Goal: Information Seeking & Learning: Stay updated

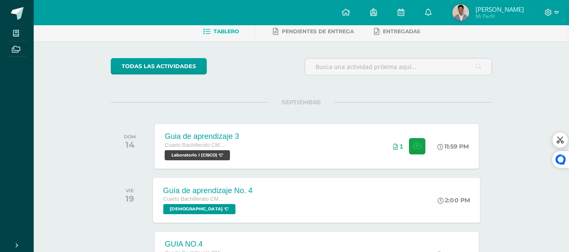
scroll to position [84, 0]
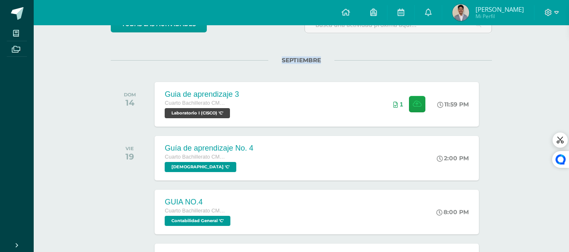
drag, startPoint x: 278, startPoint y: 58, endPoint x: 325, endPoint y: 58, distance: 46.3
click at [325, 58] on span "SEPTIEMBRE" at bounding box center [301, 60] width 66 height 8
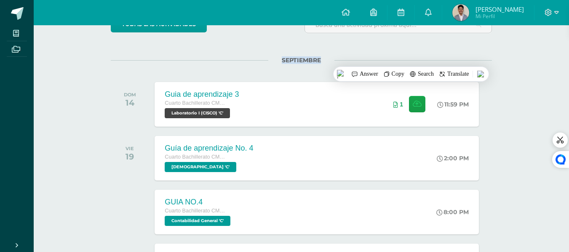
click at [313, 60] on span "SEPTIEMBRE" at bounding box center [301, 60] width 66 height 8
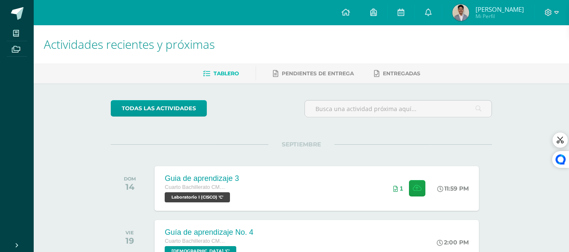
click at [461, 18] on img at bounding box center [460, 12] width 17 height 17
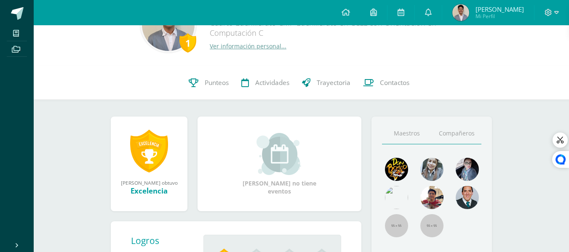
click at [453, 133] on link "Compañeros" at bounding box center [457, 133] width 50 height 21
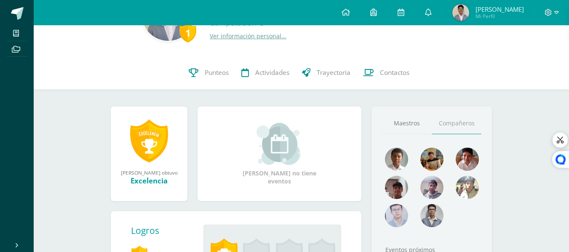
scroll to position [84, 0]
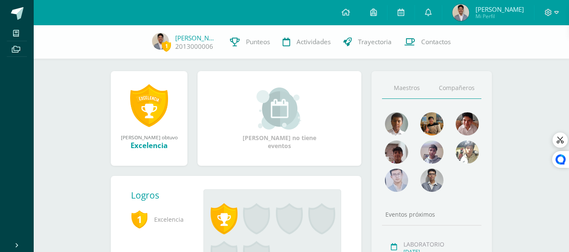
click at [412, 92] on link "Maestros" at bounding box center [407, 87] width 50 height 21
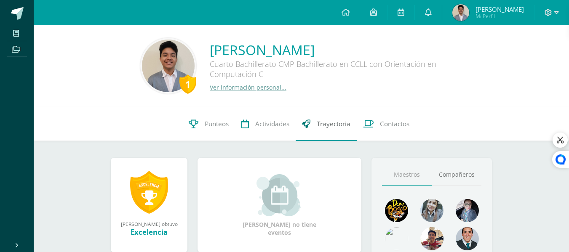
scroll to position [0, 0]
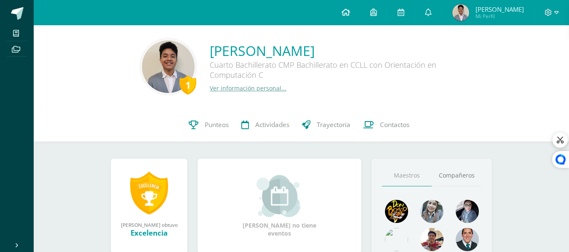
click at [350, 8] on icon at bounding box center [346, 12] width 8 height 8
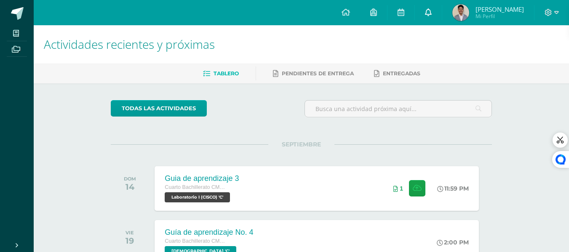
click at [432, 10] on icon at bounding box center [428, 12] width 7 height 8
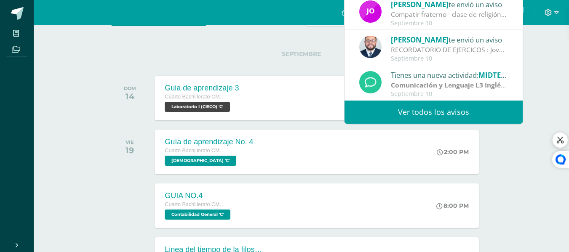
scroll to position [126, 0]
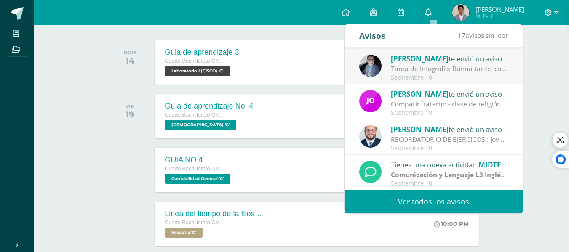
click at [422, 196] on link "Ver todos los avisos" at bounding box center [433, 201] width 178 height 23
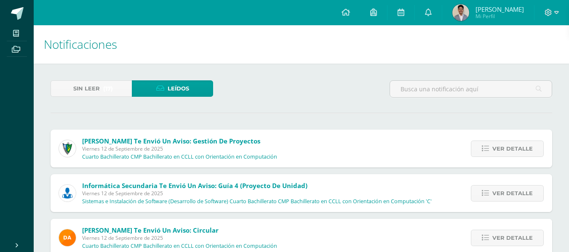
click at [432, 12] on icon at bounding box center [428, 12] width 7 height 8
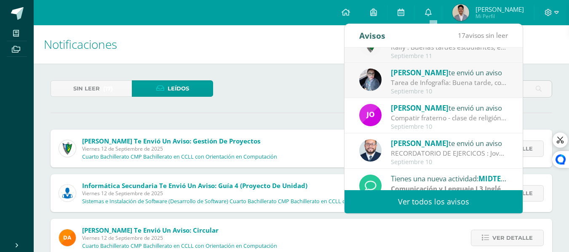
scroll to position [140, 0]
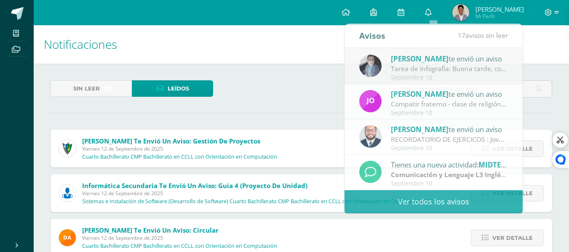
click at [291, 55] on h1 "Notificaciones" at bounding box center [301, 44] width 515 height 38
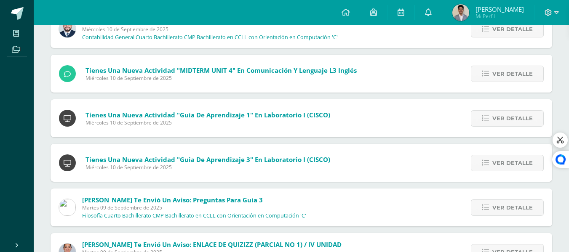
scroll to position [362, 0]
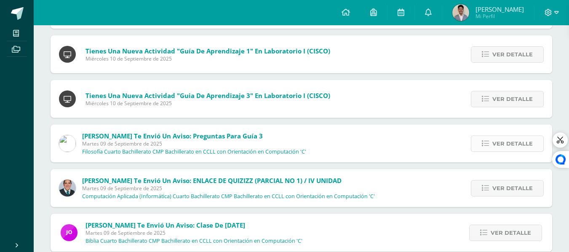
click at [515, 149] on span "Ver detalle" at bounding box center [512, 144] width 40 height 16
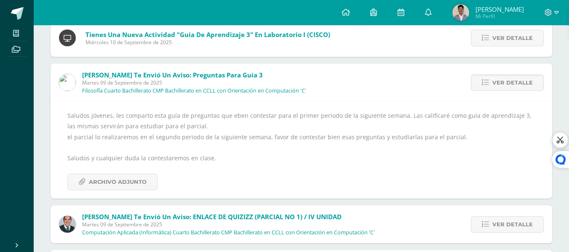
scroll to position [446, 0]
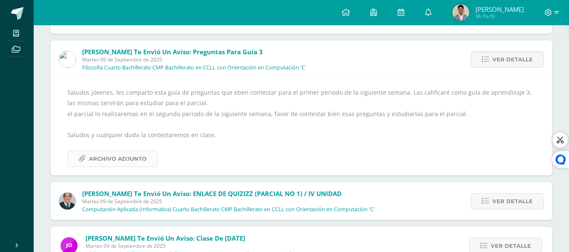
click at [140, 156] on span "Archivo Adjunto" at bounding box center [118, 159] width 58 height 16
